Goal: Task Accomplishment & Management: Use online tool/utility

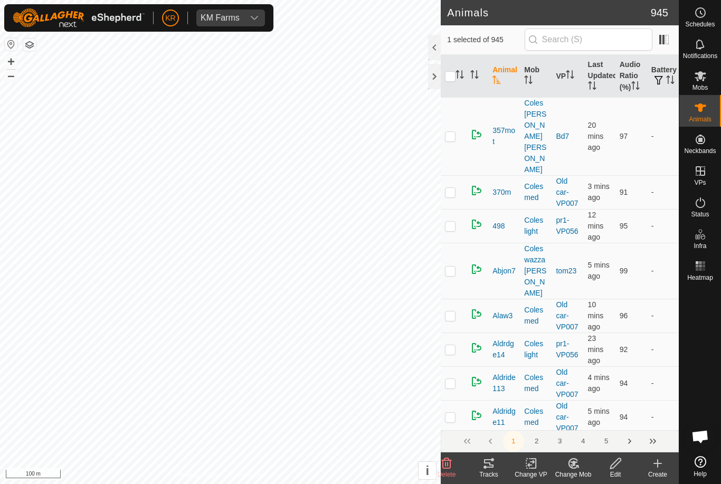
click at [526, 466] on icon at bounding box center [531, 463] width 13 height 13
click at [558, 439] on span "Turn Off VP" at bounding box center [556, 440] width 44 height 13
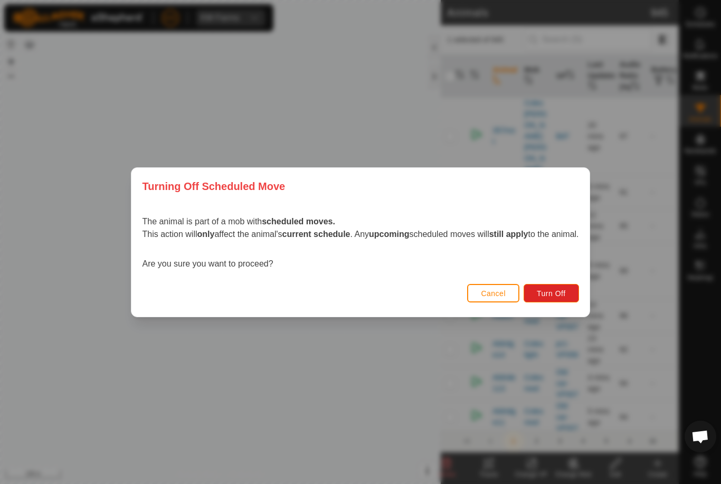
click at [566, 294] on span "Turn Off" at bounding box center [551, 293] width 29 height 8
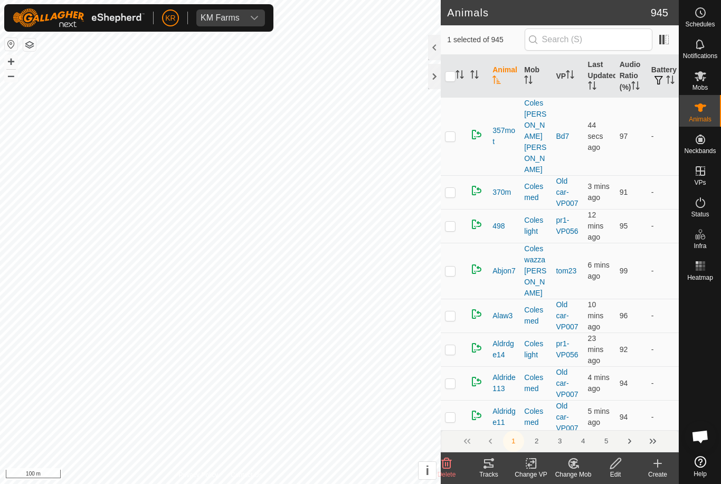
click at [574, 468] on icon at bounding box center [573, 464] width 9 height 10
click at [600, 425] on link "Choose Mob..." at bounding box center [605, 418] width 105 height 21
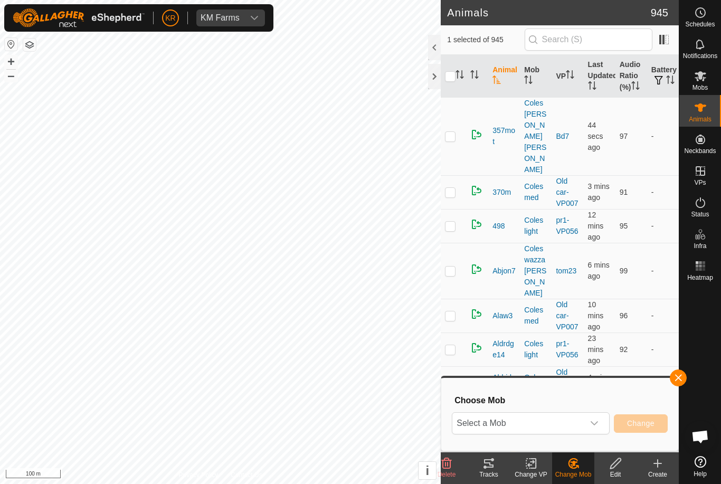
click at [561, 429] on span "Select a Mob" at bounding box center [518, 423] width 131 height 21
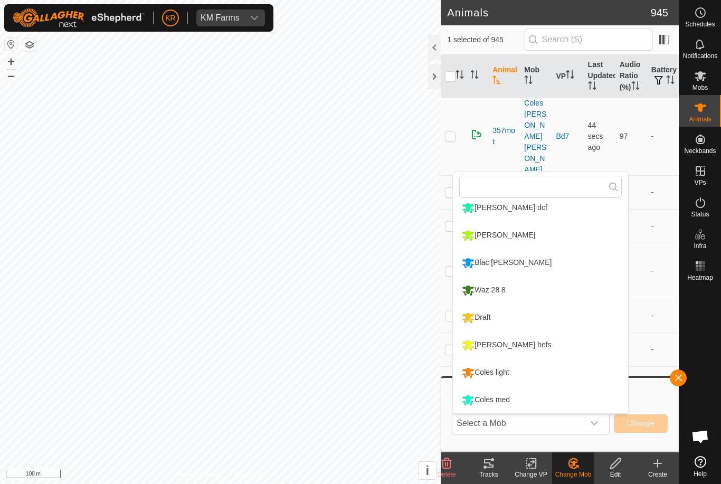
scroll to position [117, 0]
click at [503, 401] on div "Coles med" at bounding box center [485, 400] width 53 height 18
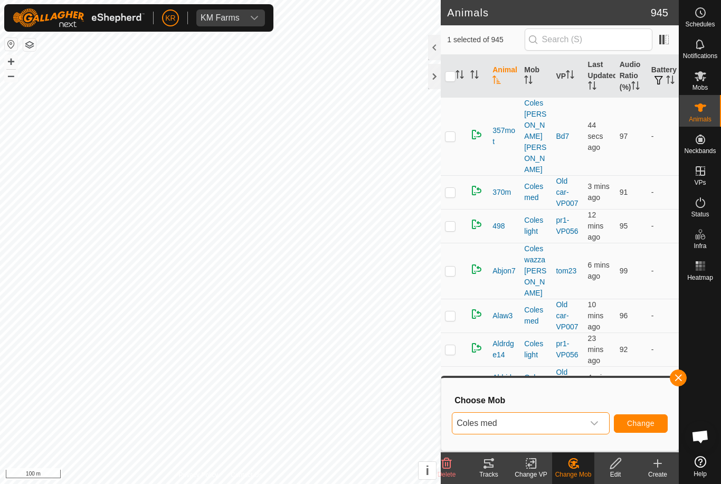
click at [651, 423] on span "Change" at bounding box center [640, 423] width 27 height 8
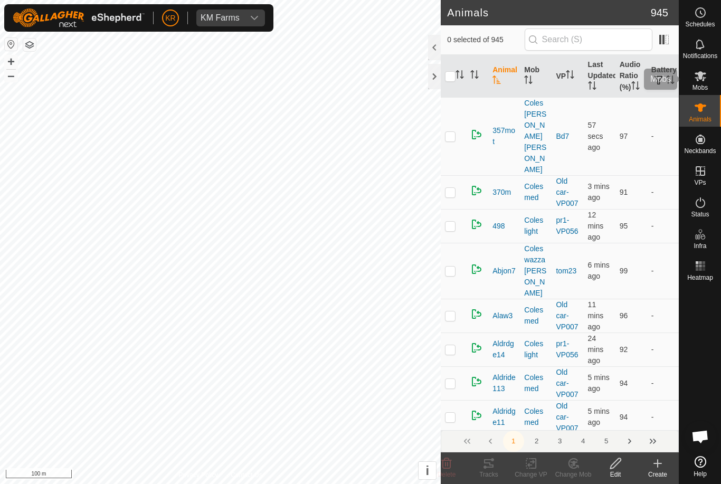
click at [704, 72] on icon at bounding box center [700, 76] width 13 height 13
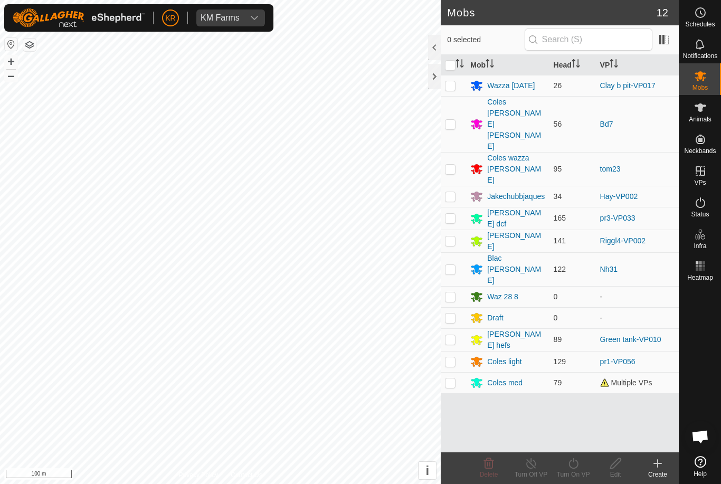
click at [455, 84] on p-checkbox at bounding box center [450, 85] width 11 height 8
checkbox input "true"
click at [708, 24] on span "Schedules" at bounding box center [700, 24] width 30 height 6
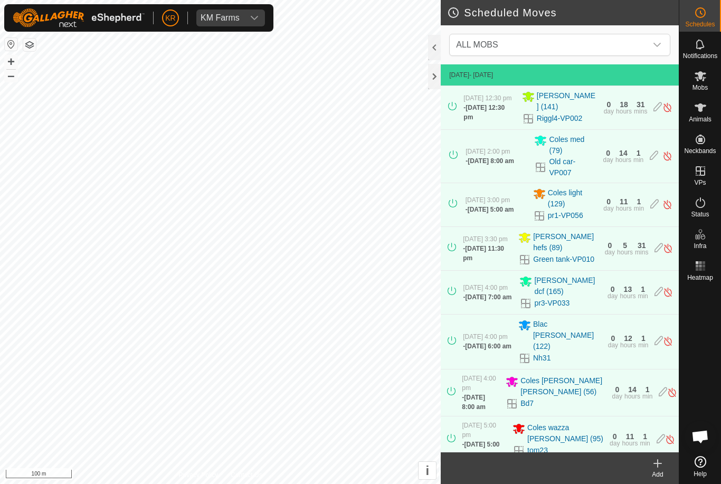
click at [621, 44] on span "ALL MOBS" at bounding box center [549, 44] width 195 height 21
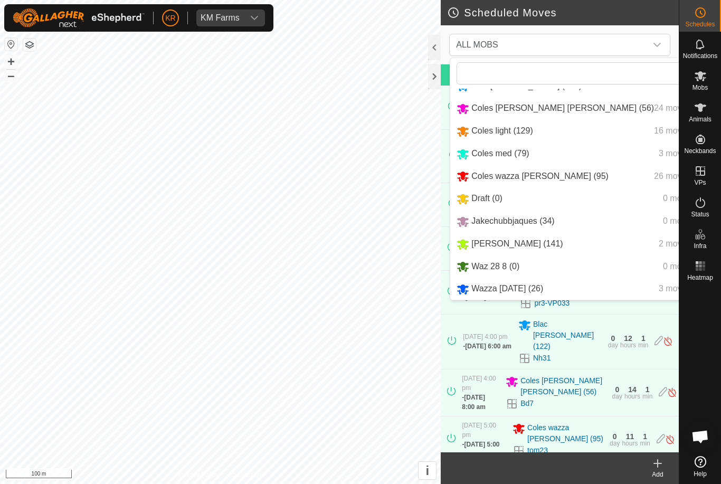
scroll to position [65, 0]
click at [523, 289] on span "Wazza [DATE] (26)" at bounding box center [508, 288] width 72 height 9
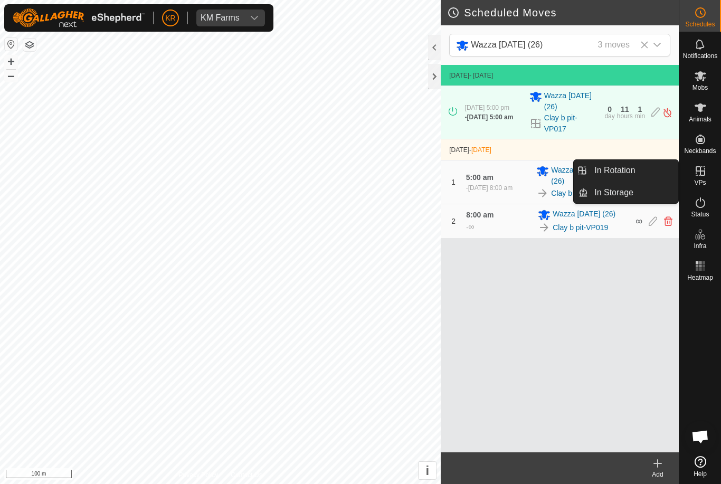
click at [640, 167] on link "In Rotation" at bounding box center [633, 170] width 90 height 21
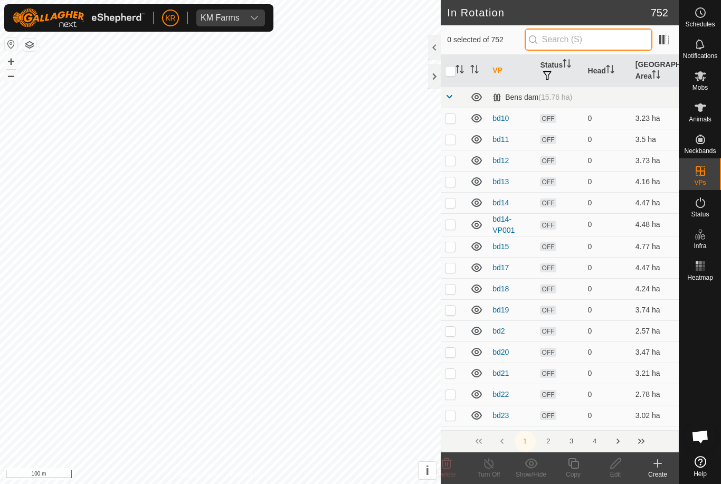
click at [586, 31] on input "text" at bounding box center [589, 40] width 128 height 22
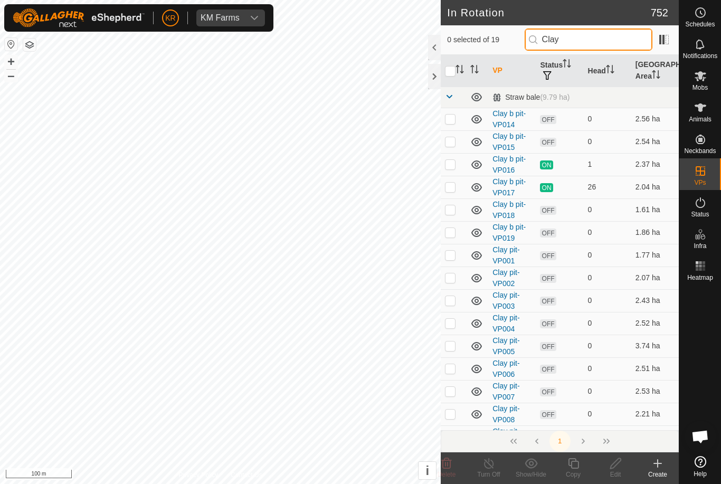
type input "Clay"
click at [450, 210] on p-checkbox at bounding box center [450, 209] width 11 height 8
checkbox input "true"
click at [579, 466] on icon at bounding box center [573, 463] width 11 height 11
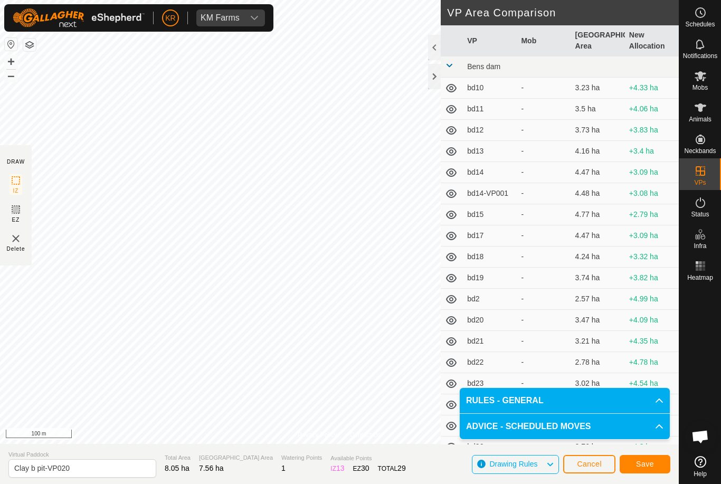
click at [646, 465] on span "Save" at bounding box center [645, 464] width 18 height 8
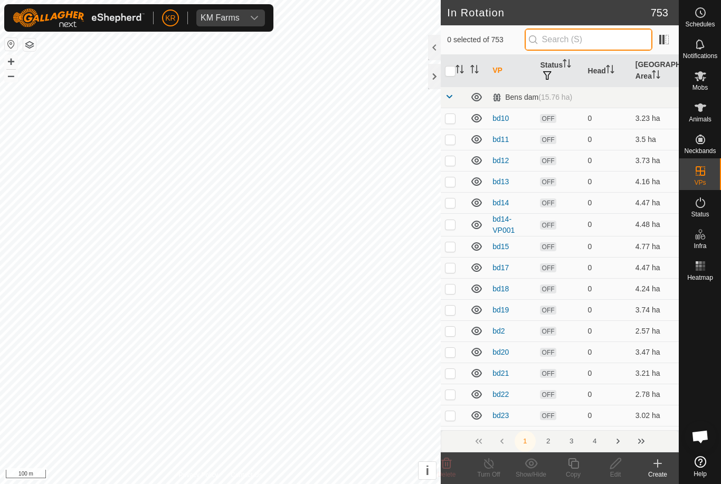
click at [596, 39] on input "text" at bounding box center [589, 40] width 128 height 22
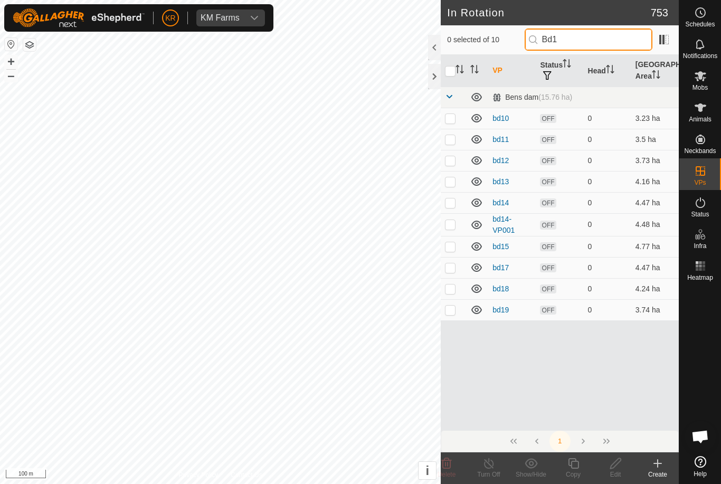
click at [601, 40] on input "Bd1" at bounding box center [589, 40] width 128 height 22
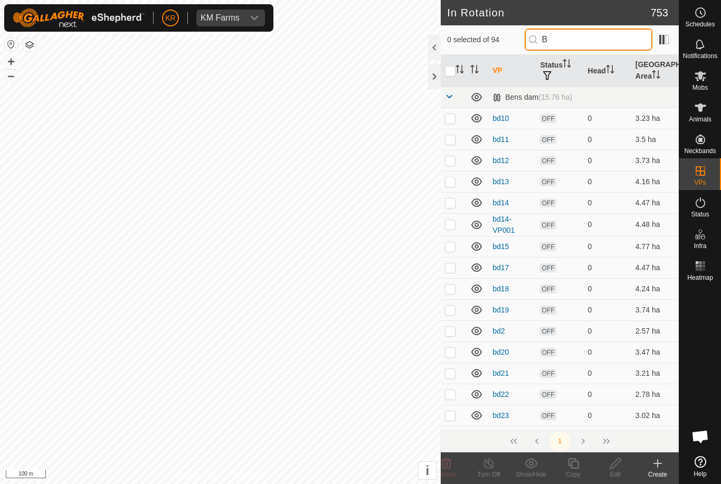
type input "B"
click at [453, 213] on td at bounding box center [453, 224] width 25 height 23
click at [453, 226] on p-checkbox at bounding box center [450, 224] width 11 height 8
checkbox input "false"
click at [452, 170] on td at bounding box center [453, 160] width 25 height 21
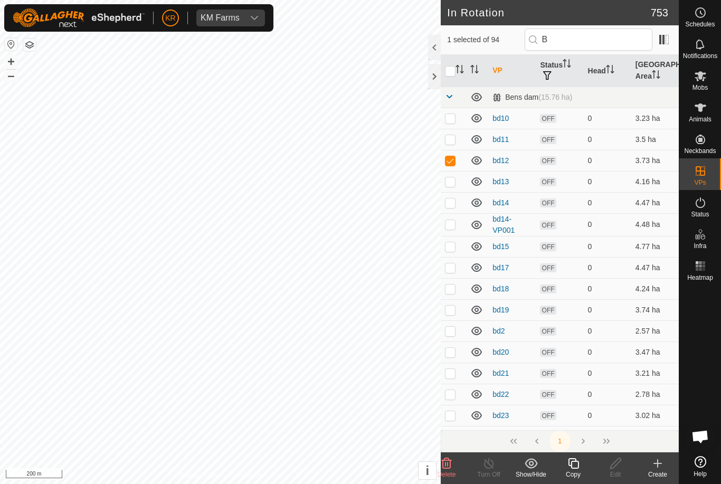
click at [454, 157] on p-checkbox at bounding box center [450, 160] width 11 height 8
checkbox input "false"
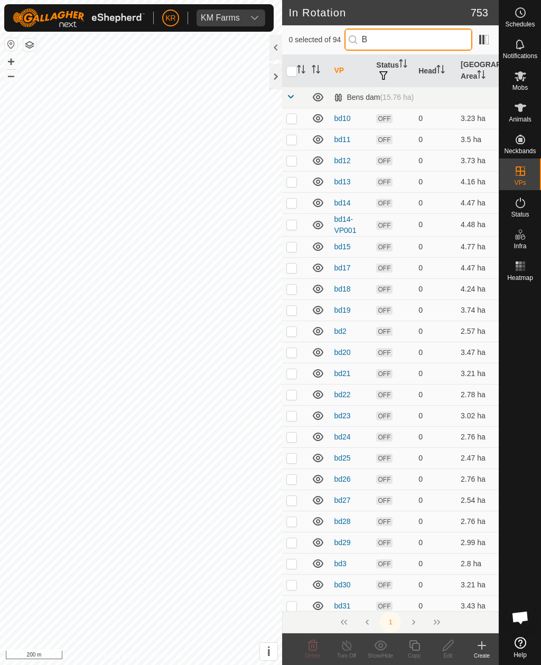
click at [425, 34] on input "B" at bounding box center [408, 40] width 128 height 22
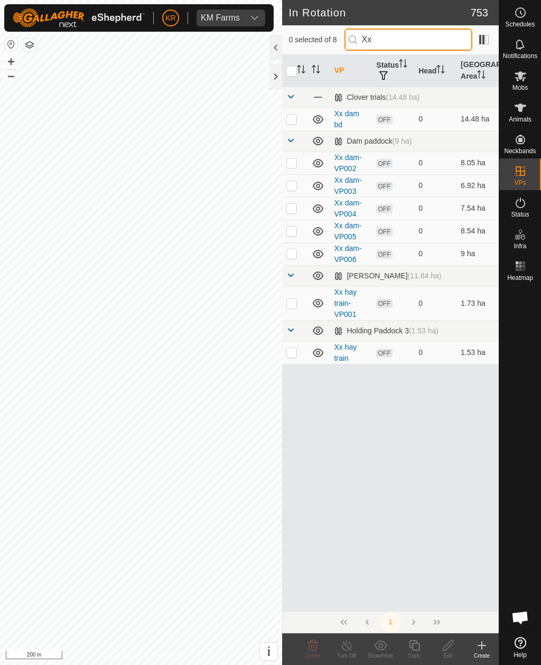
type input "Xx"
click at [288, 121] on p-checkbox at bounding box center [291, 119] width 11 height 8
checkbox input "true"
click at [294, 300] on p-checkbox at bounding box center [291, 303] width 11 height 8
checkbox input "true"
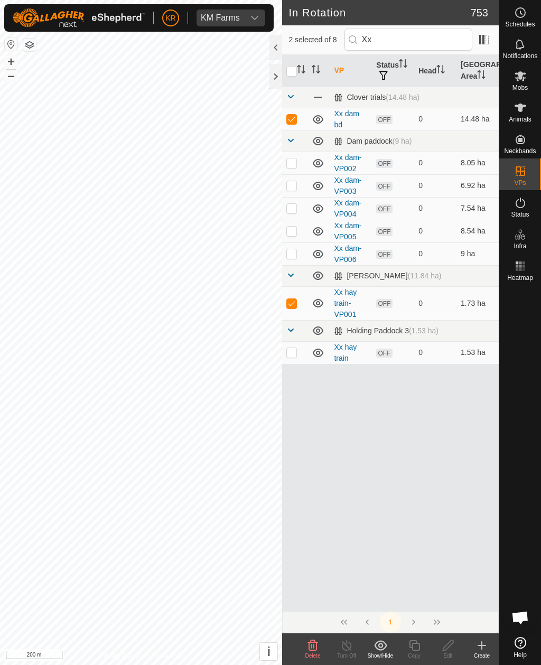
click at [294, 351] on p-checkbox at bounding box center [291, 352] width 11 height 8
checkbox input "true"
click at [293, 159] on p-checkbox at bounding box center [291, 162] width 11 height 8
checkbox input "true"
click at [293, 182] on p-checkbox at bounding box center [291, 185] width 11 height 8
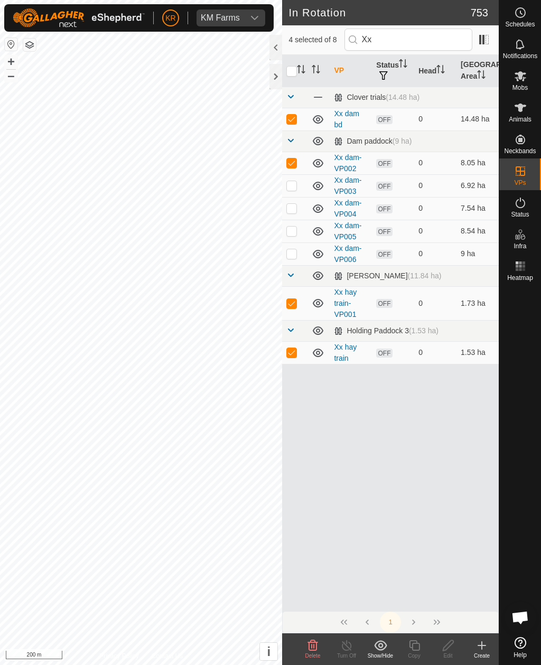
checkbox input "true"
click at [291, 209] on p-checkbox at bounding box center [291, 208] width 11 height 8
checkbox input "true"
click at [292, 229] on p-checkbox at bounding box center [291, 231] width 11 height 8
checkbox input "true"
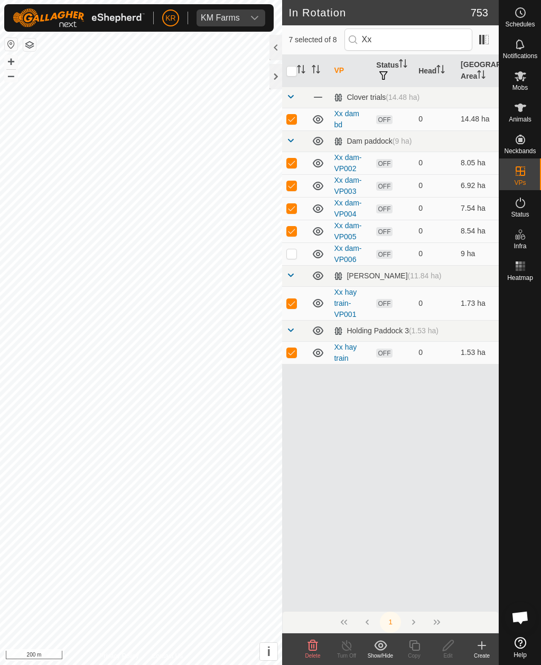
click at [292, 254] on p-checkbox at bounding box center [291, 253] width 11 height 8
checkbox input "true"
click at [310, 484] on icon at bounding box center [312, 645] width 13 height 13
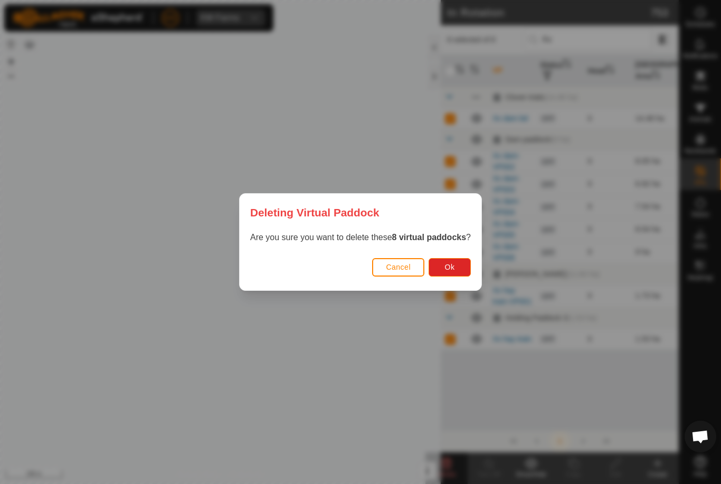
click at [463, 266] on button "Ok" at bounding box center [450, 267] width 42 height 18
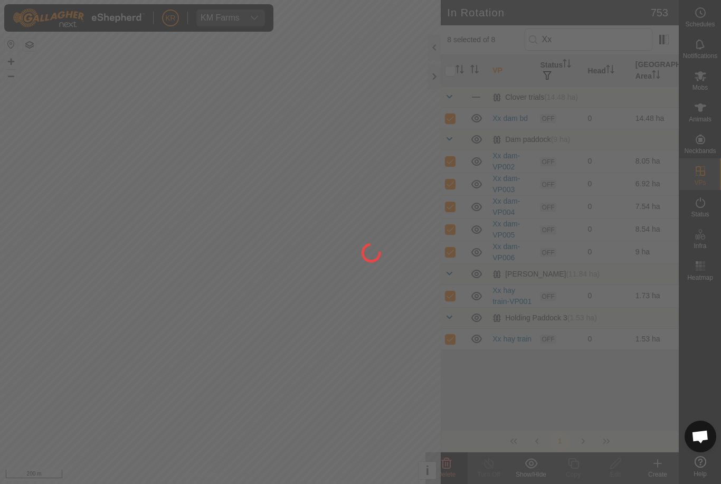
checkbox input "false"
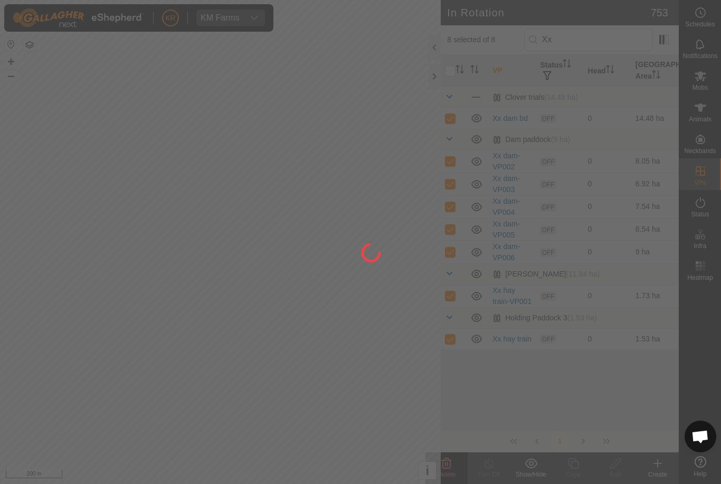
checkbox input "false"
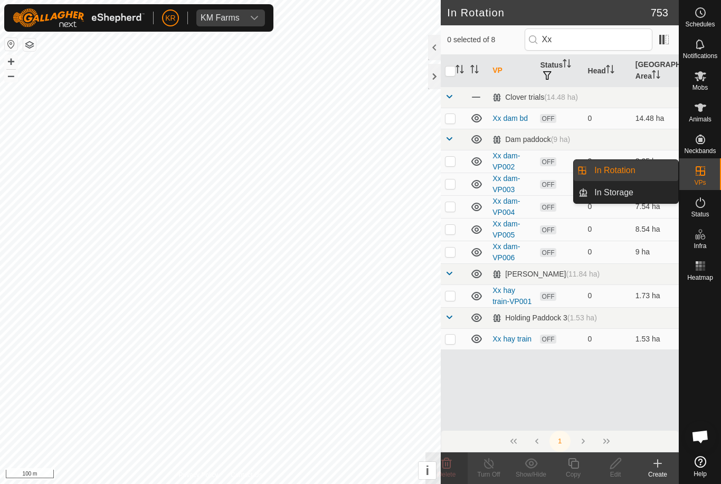
click at [646, 170] on link "In Rotation" at bounding box center [633, 170] width 90 height 21
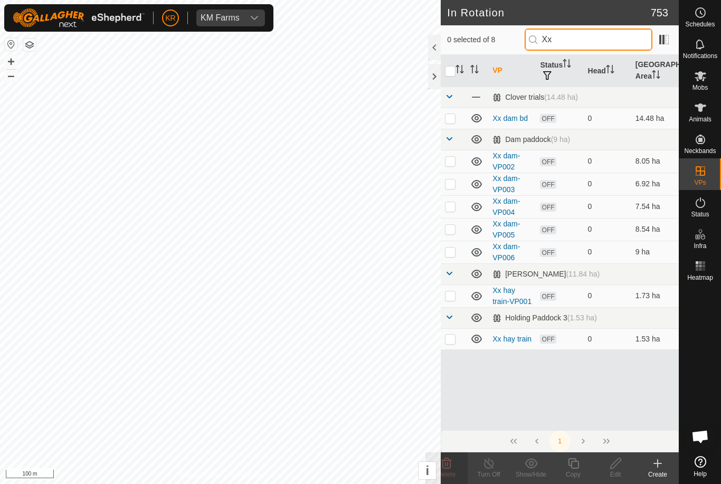
click at [600, 48] on input "Xx" at bounding box center [589, 40] width 128 height 22
type input "X"
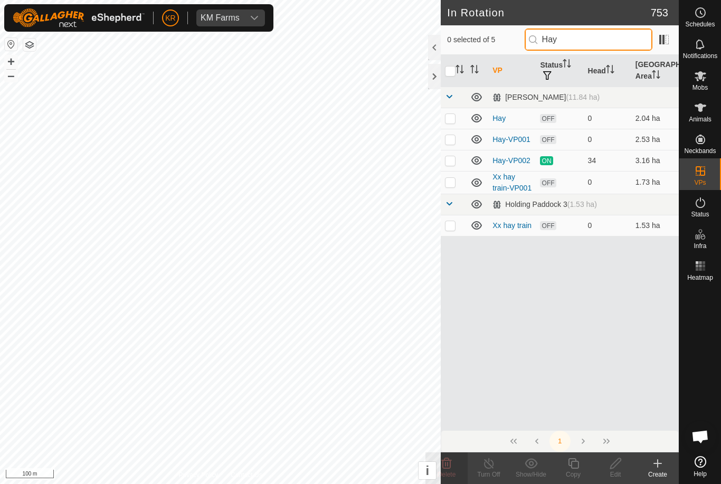
type input "Hay"
click at [450, 159] on p-checkbox at bounding box center [450, 160] width 11 height 8
checkbox input "true"
click at [573, 467] on icon at bounding box center [573, 463] width 13 height 13
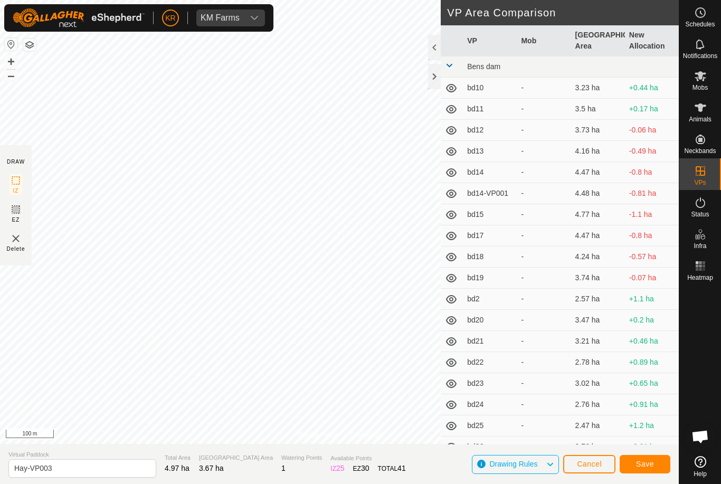
click at [655, 463] on button "Save" at bounding box center [645, 464] width 51 height 18
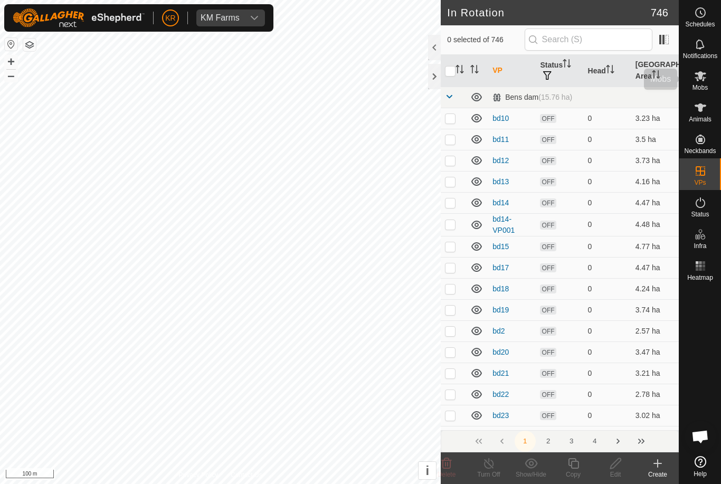
click at [704, 80] on icon at bounding box center [701, 76] width 12 height 10
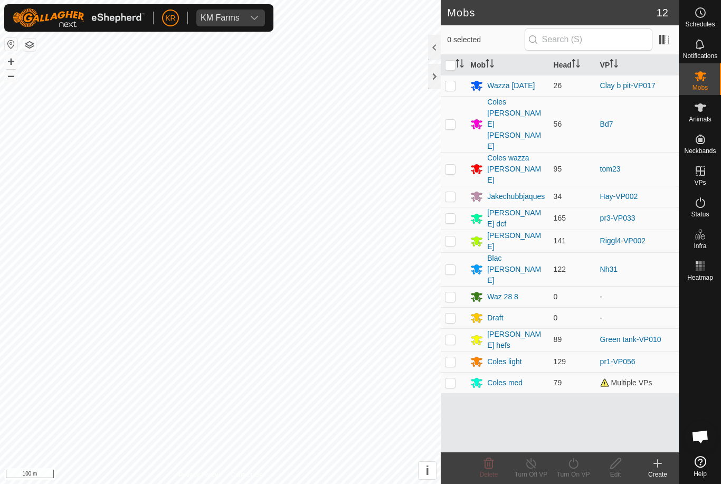
click at [455, 192] on p-checkbox at bounding box center [450, 196] width 11 height 8
checkbox input "true"
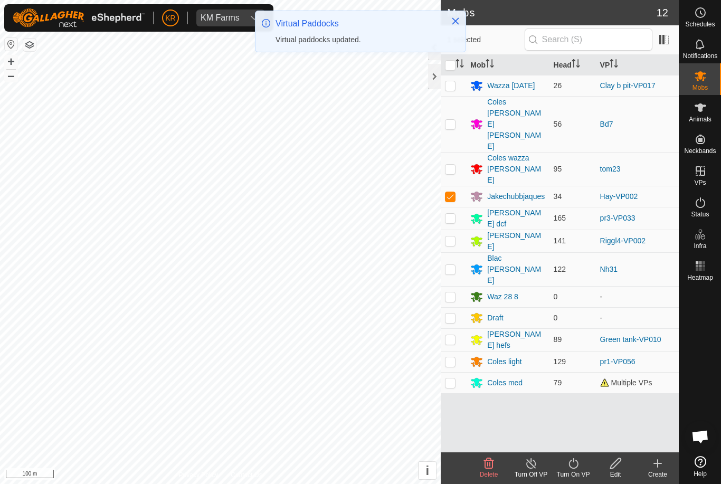
click at [575, 468] on icon at bounding box center [573, 463] width 13 height 13
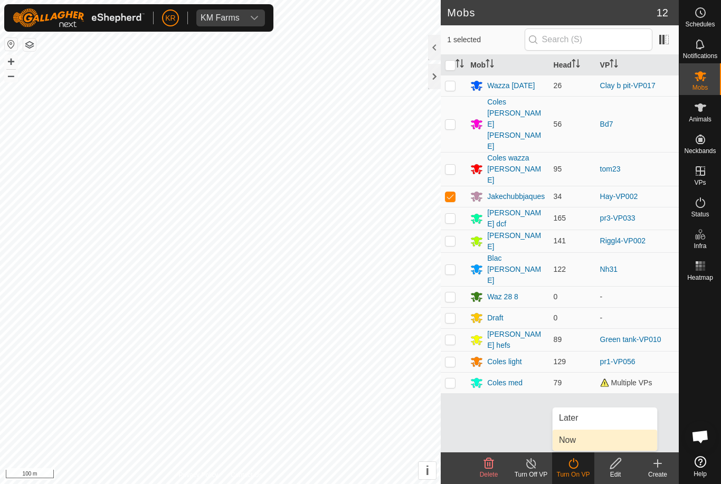
click at [570, 439] on span "Now" at bounding box center [567, 440] width 17 height 13
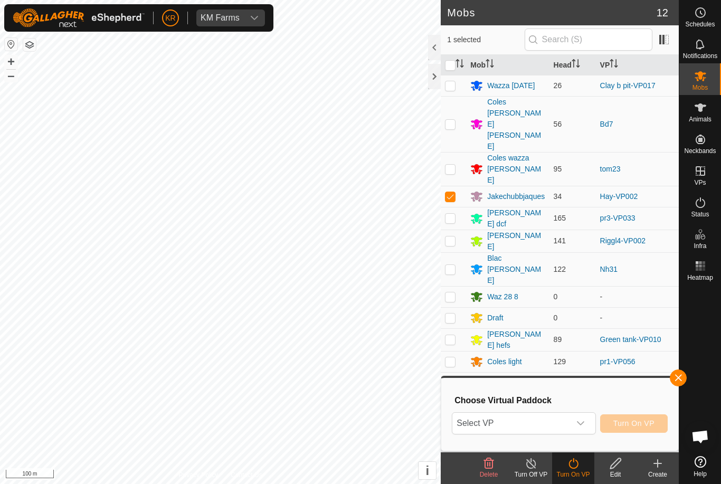
click at [540, 422] on span "Select VP" at bounding box center [511, 423] width 117 height 21
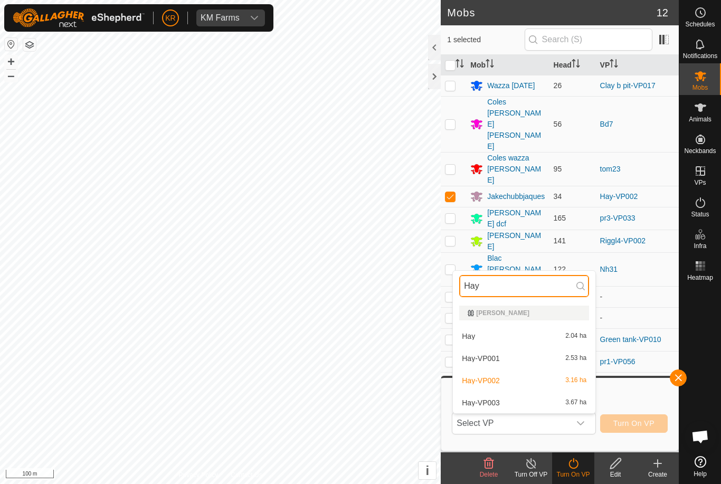
type input "Hay"
click at [492, 401] on span "Hay-VP003" at bounding box center [481, 402] width 38 height 7
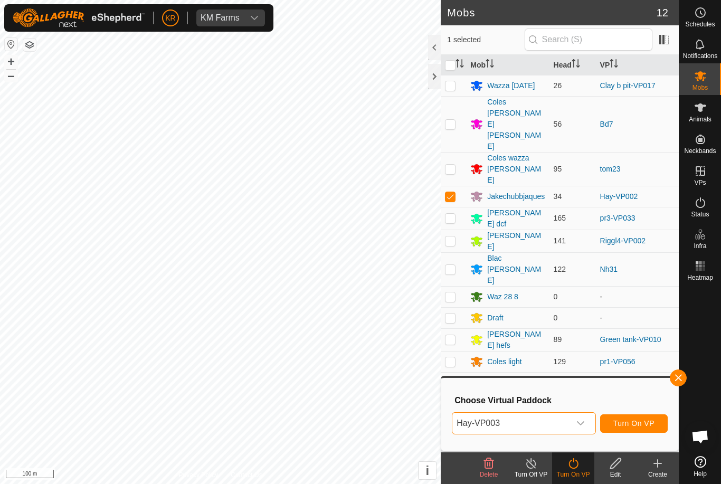
click at [637, 418] on button "Turn On VP" at bounding box center [634, 424] width 68 height 18
